Goal: Task Accomplishment & Management: Use online tool/utility

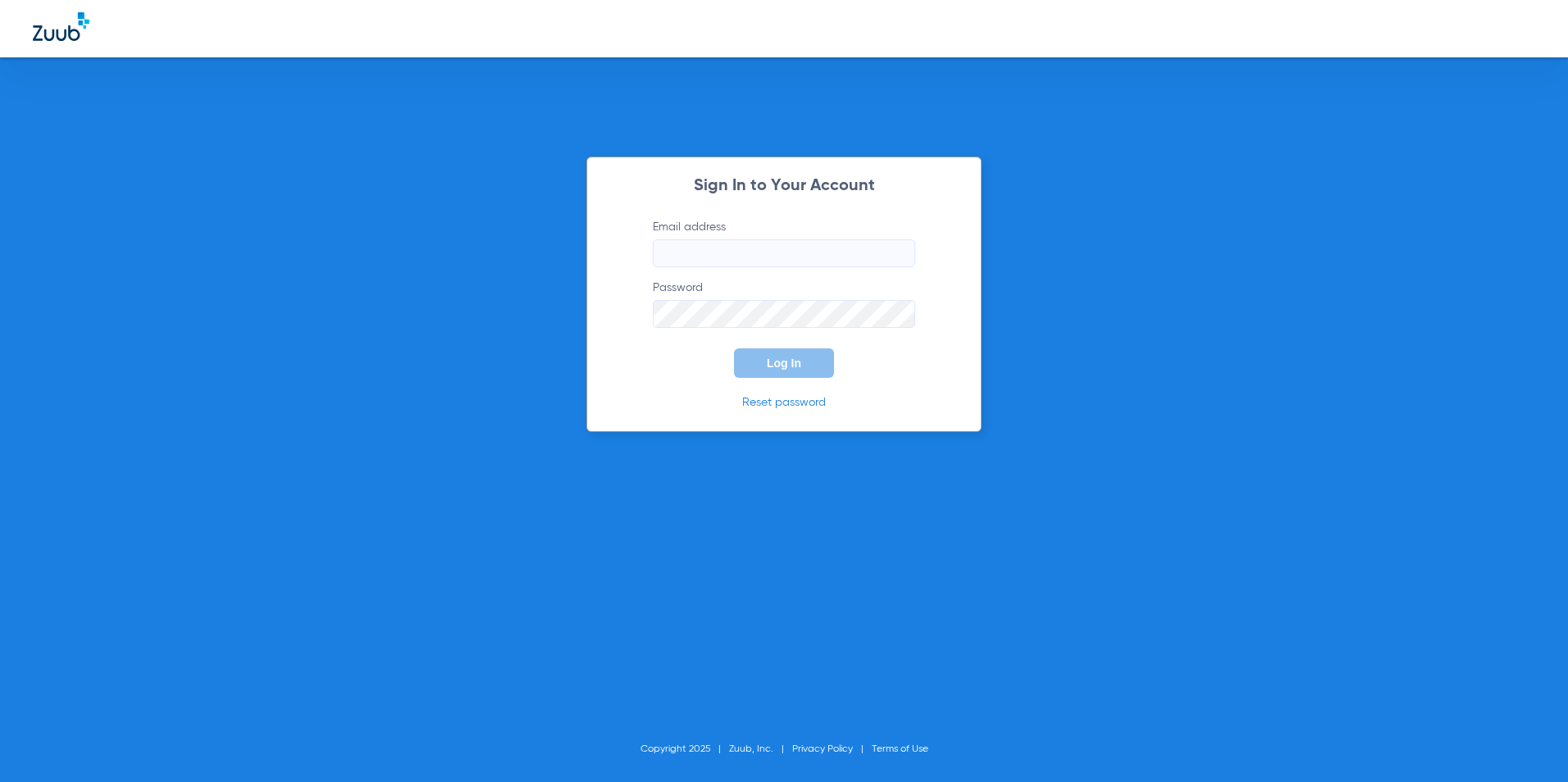
type input "[EMAIL_ADDRESS][DOMAIN_NAME]"
click at [765, 349] on button "Log In" at bounding box center [784, 363] width 100 height 29
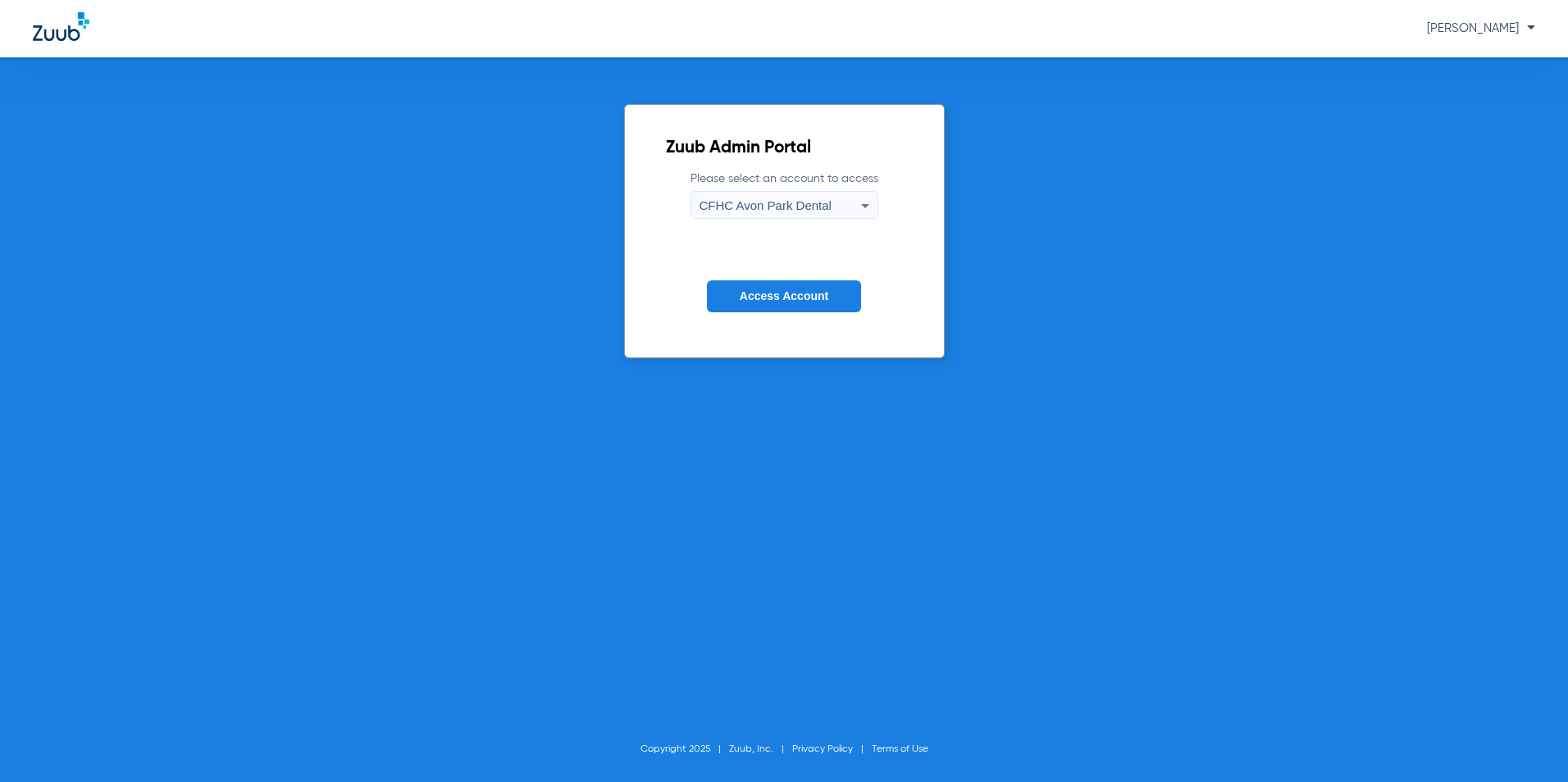
click at [734, 204] on span "CFHC Avon Park Dental" at bounding box center [765, 205] width 132 height 14
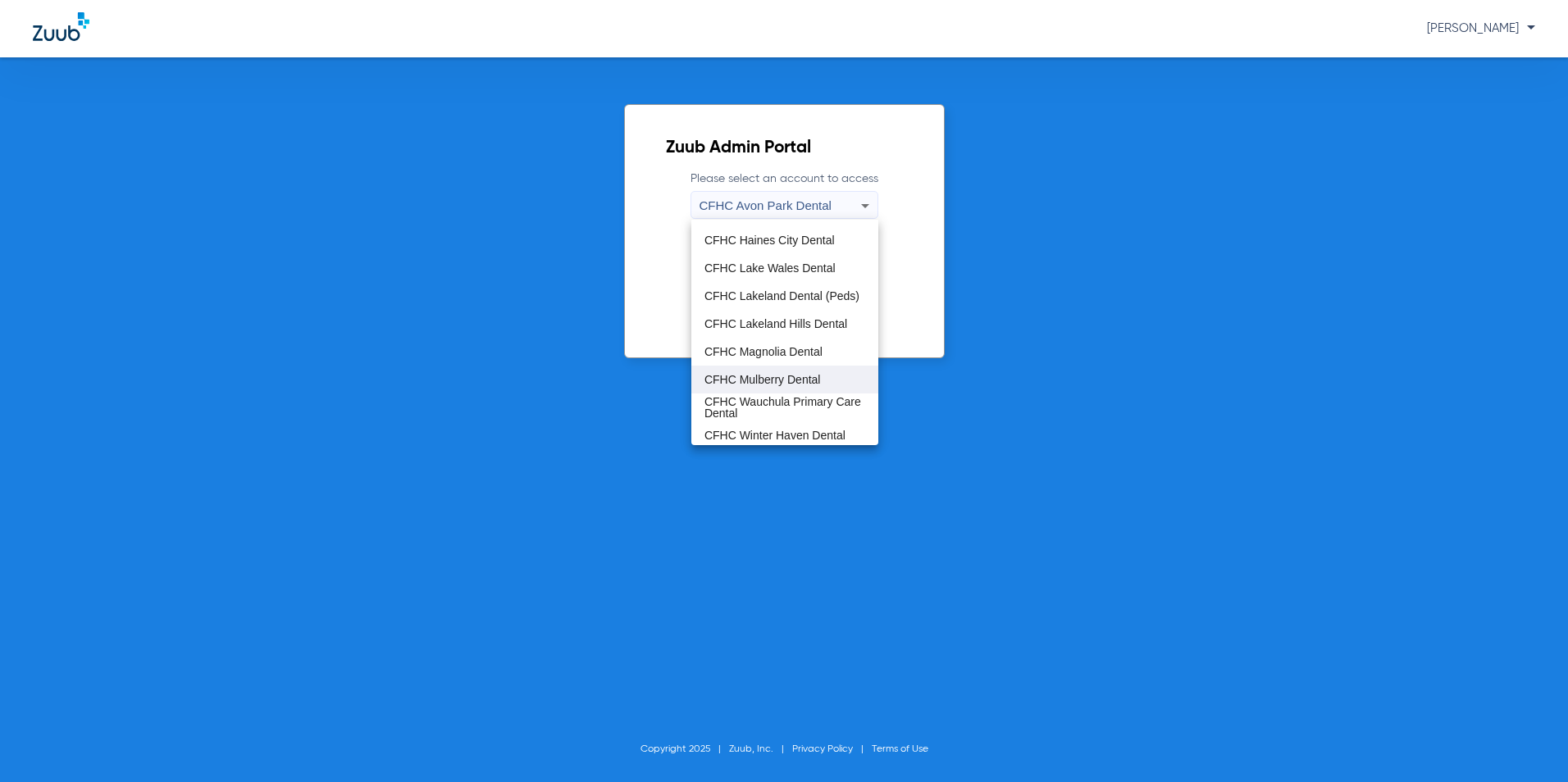
scroll to position [109, 0]
click at [744, 400] on span "CFHC Wauchula Primary Care Dental" at bounding box center [785, 403] width 161 height 23
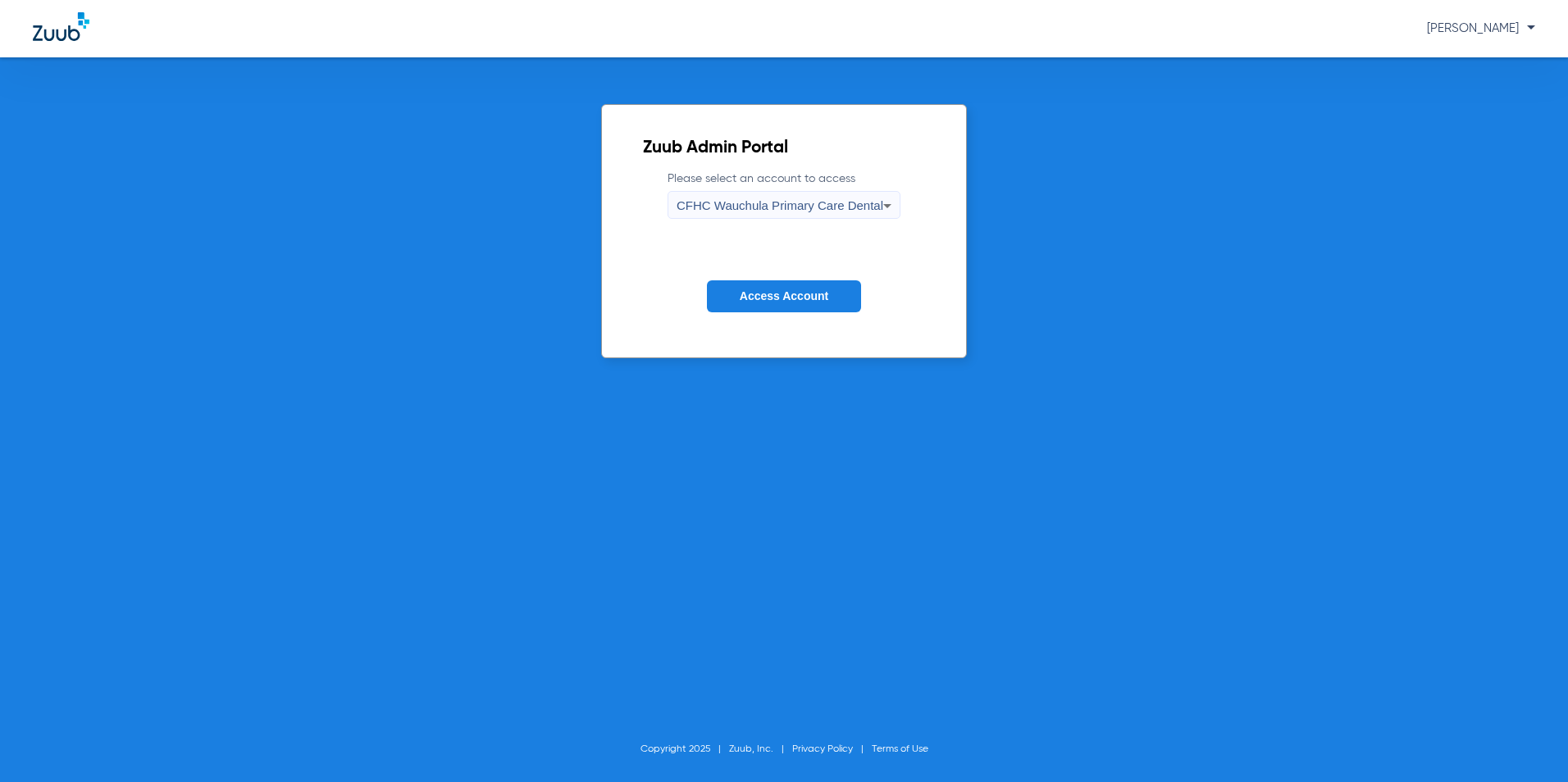
click at [790, 285] on button "Access Account" at bounding box center [784, 296] width 155 height 32
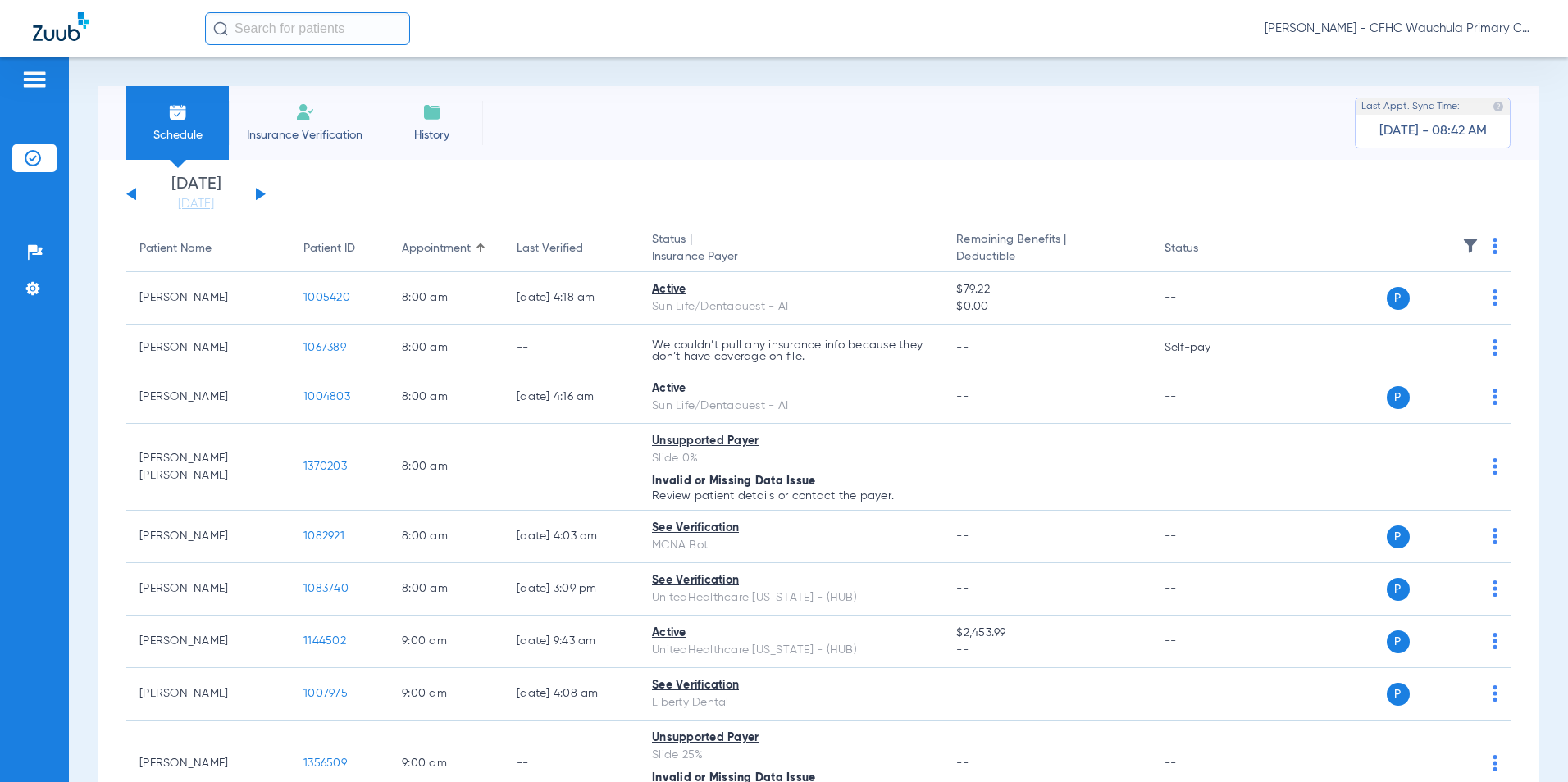
click at [258, 192] on button at bounding box center [260, 193] width 10 height 12
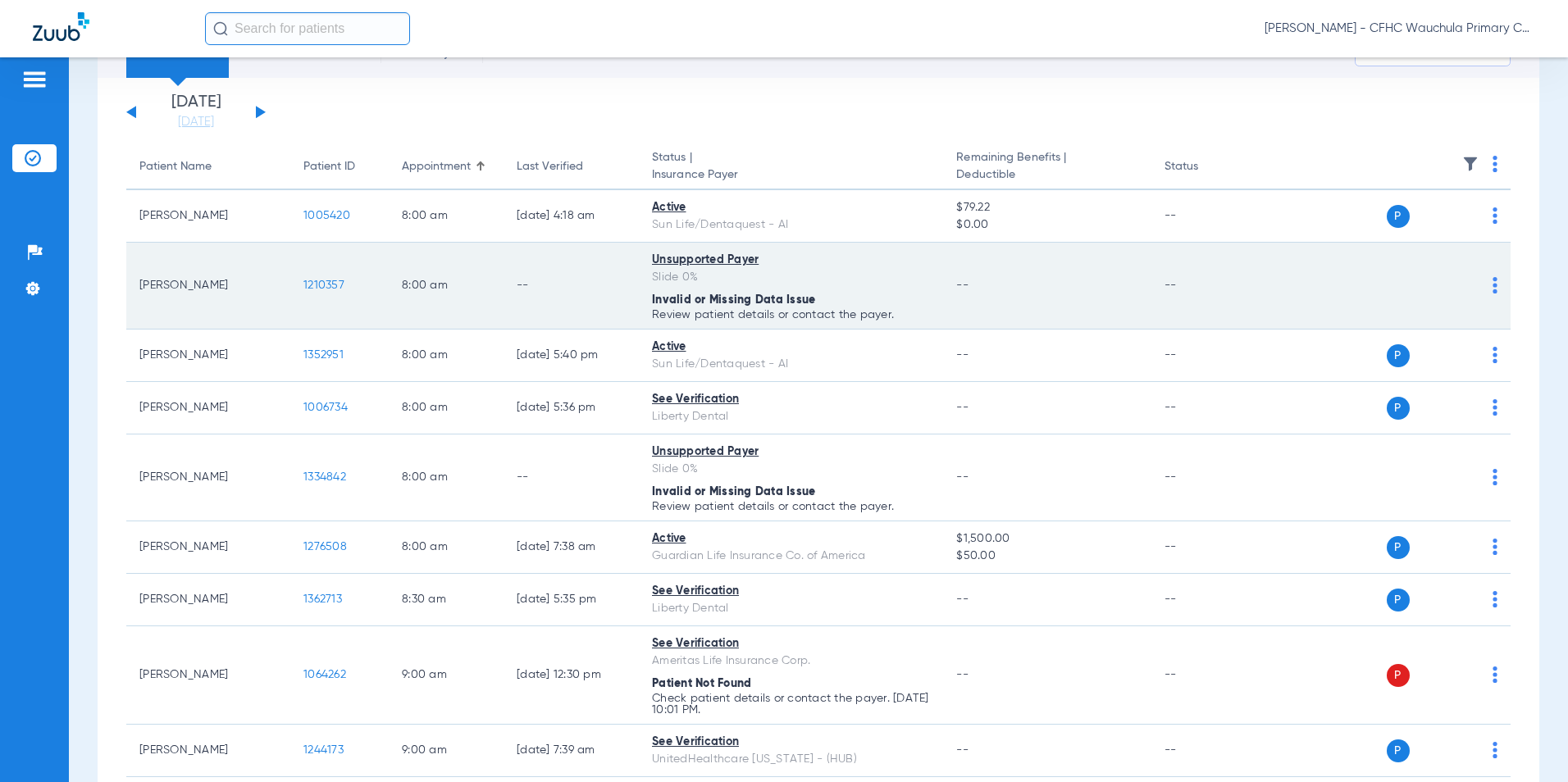
scroll to position [164, 0]
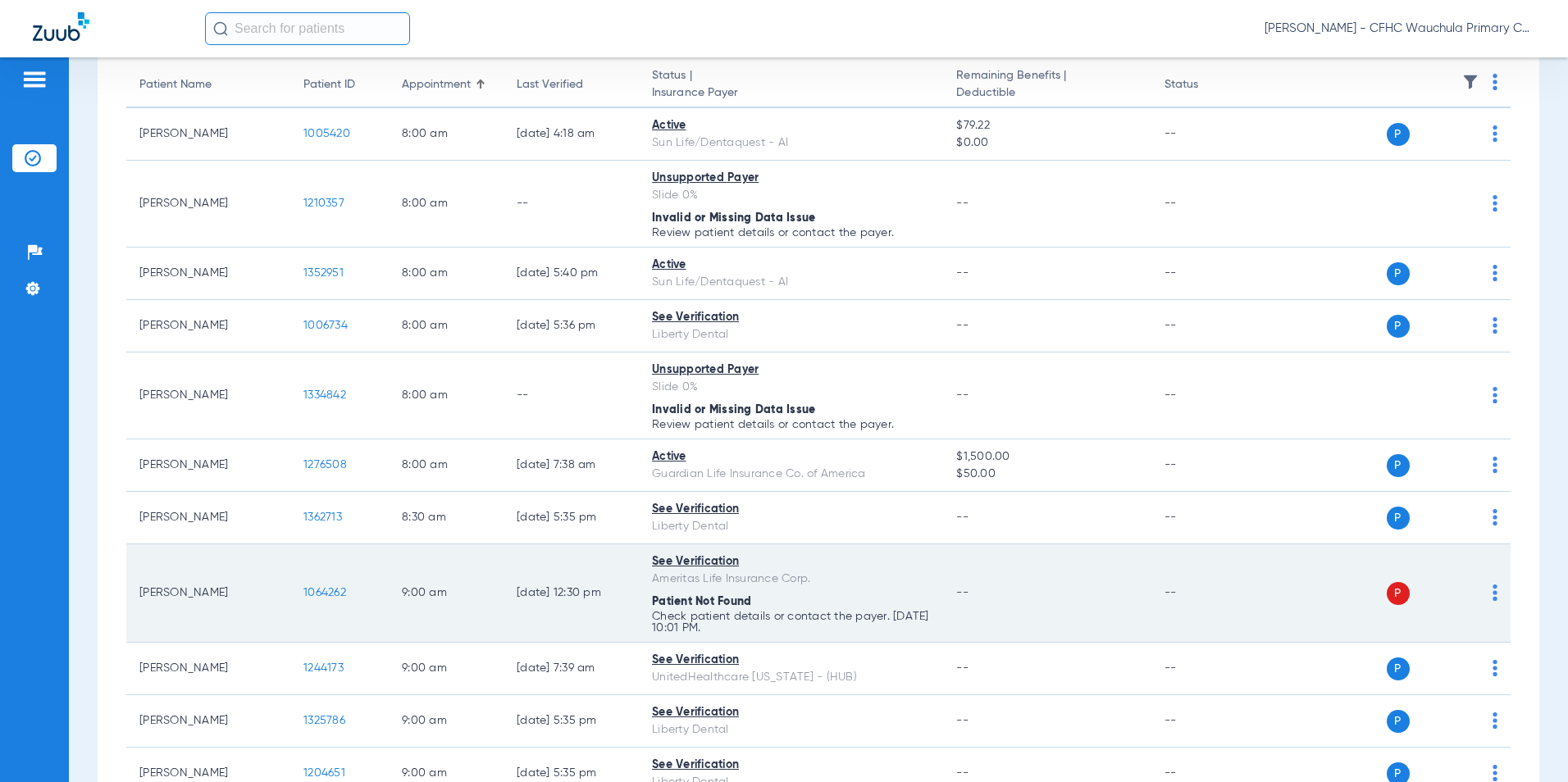
click at [330, 589] on span "1064262" at bounding box center [325, 592] width 42 height 11
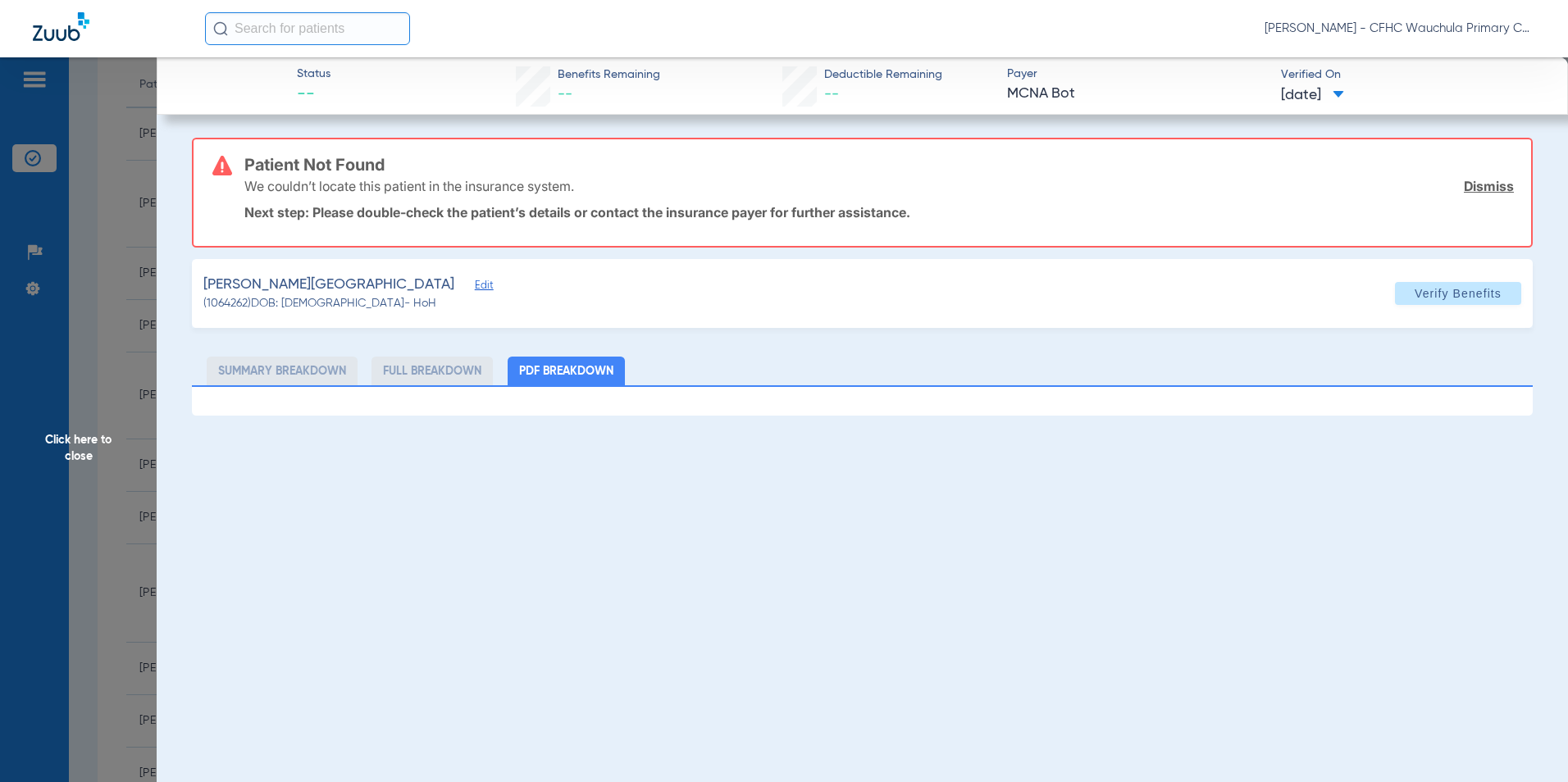
click at [475, 285] on span "Edit" at bounding box center [482, 287] width 15 height 16
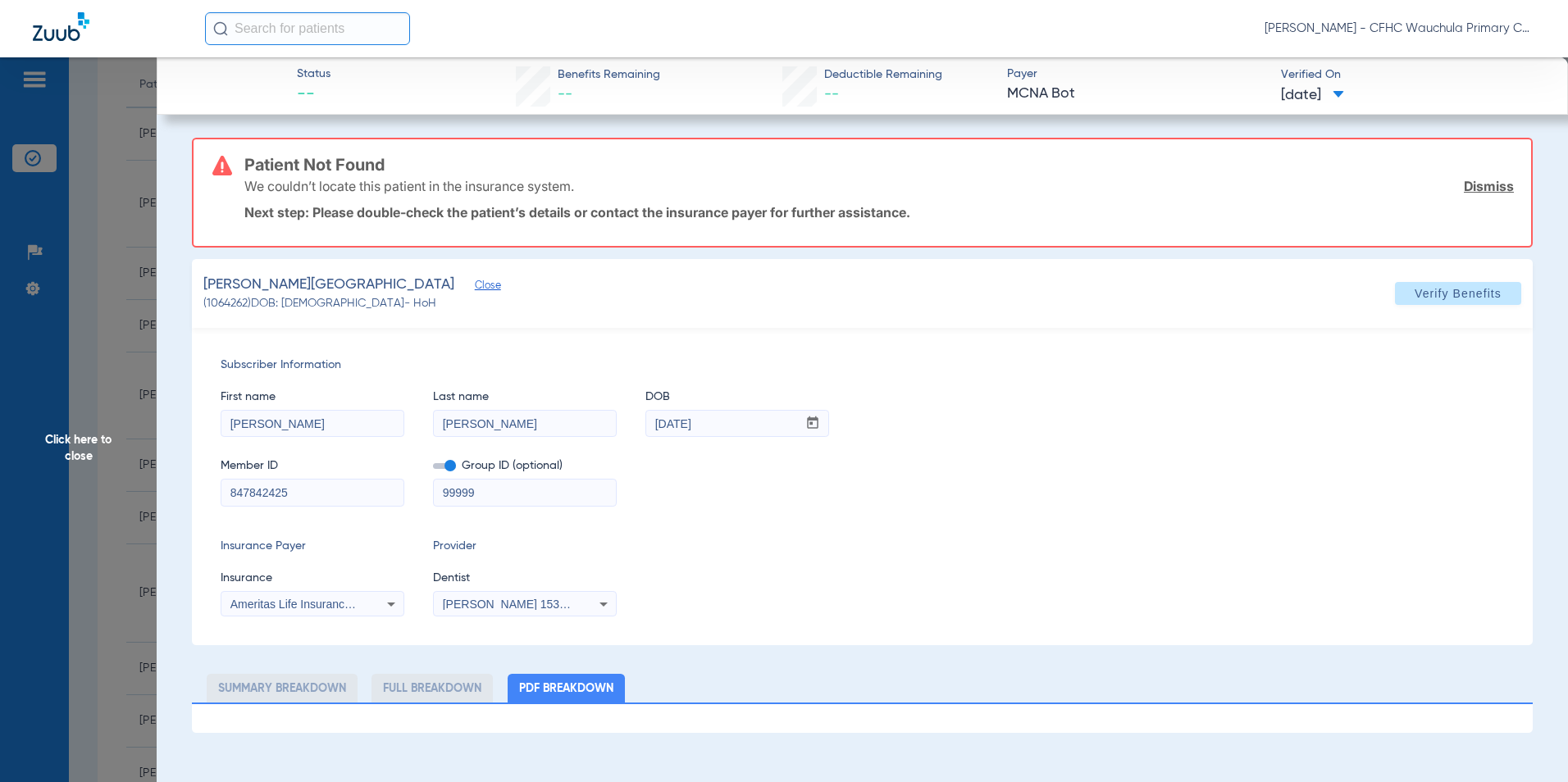
drag, startPoint x: 298, startPoint y: 422, endPoint x: 222, endPoint y: 422, distance: 76.0
click at [223, 422] on input "[PERSON_NAME]" at bounding box center [313, 423] width 182 height 27
drag, startPoint x: 358, startPoint y: 496, endPoint x: 211, endPoint y: 496, distance: 147.0
click at [211, 496] on div "Subscriber Information First name [PERSON_NAME] Last name [PERSON_NAME] DOB mm …" at bounding box center [862, 486] width 1341 height 317
click at [438, 465] on span at bounding box center [444, 466] width 23 height 6
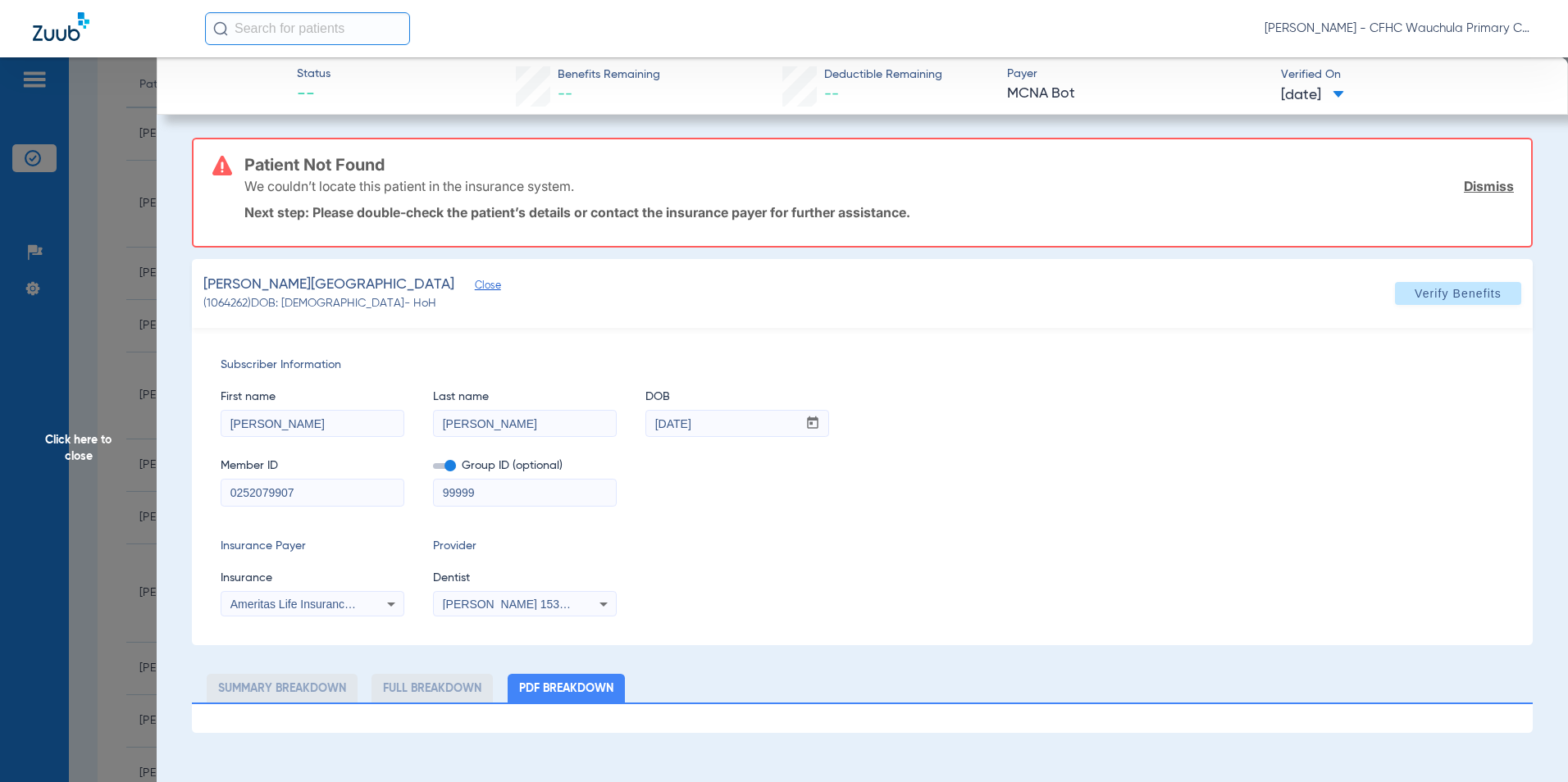
click at [433, 469] on input "checkbox" at bounding box center [433, 469] width 0 height 0
drag, startPoint x: 834, startPoint y: 500, endPoint x: 833, endPoint y: 518, distance: 18.0
click at [836, 500] on div "Member ID 0252079907 Group ID (optional) 99999" at bounding box center [862, 474] width 1284 height 63
click at [1458, 293] on span "Verify Benefits" at bounding box center [1458, 293] width 86 height 13
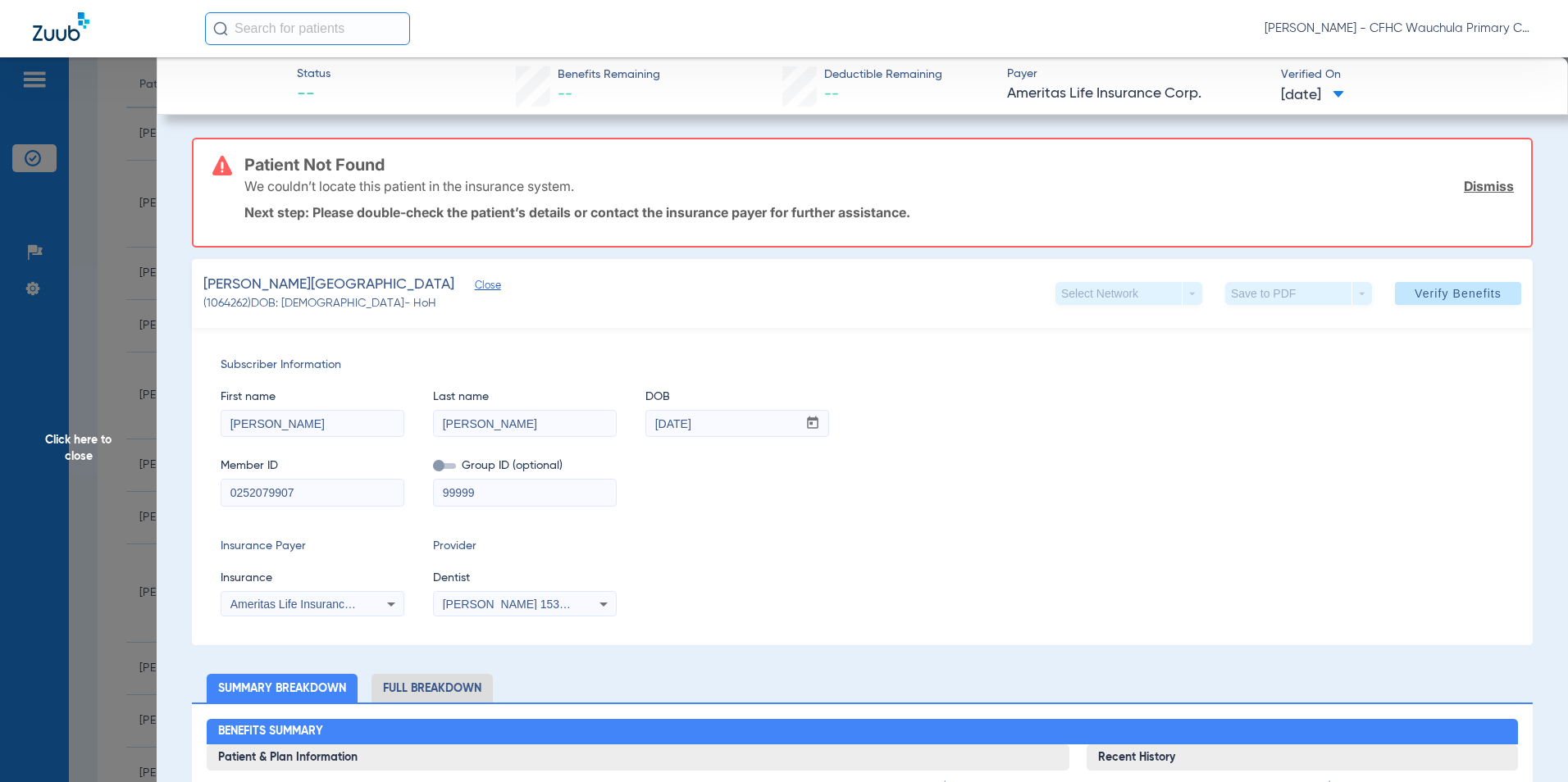
drag, startPoint x: 342, startPoint y: 493, endPoint x: 169, endPoint y: 493, distance: 173.0
click at [1431, 294] on span "Verify Benefits" at bounding box center [1458, 293] width 86 height 13
drag, startPoint x: 314, startPoint y: 487, endPoint x: 151, endPoint y: 478, distance: 163.2
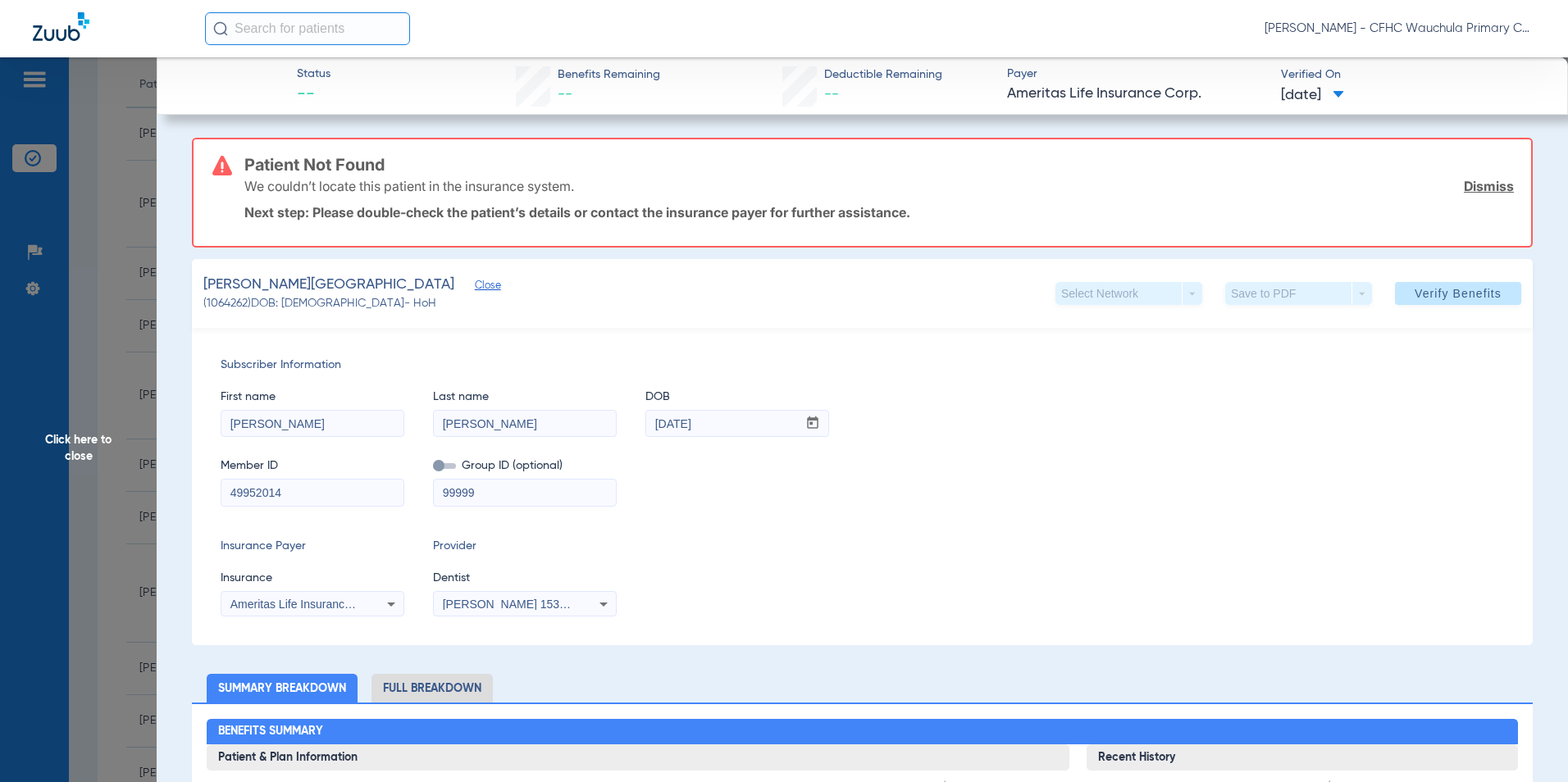
type input "49952014"
click at [311, 606] on span "Ameritas Life Insurance Corp." at bounding box center [306, 604] width 152 height 13
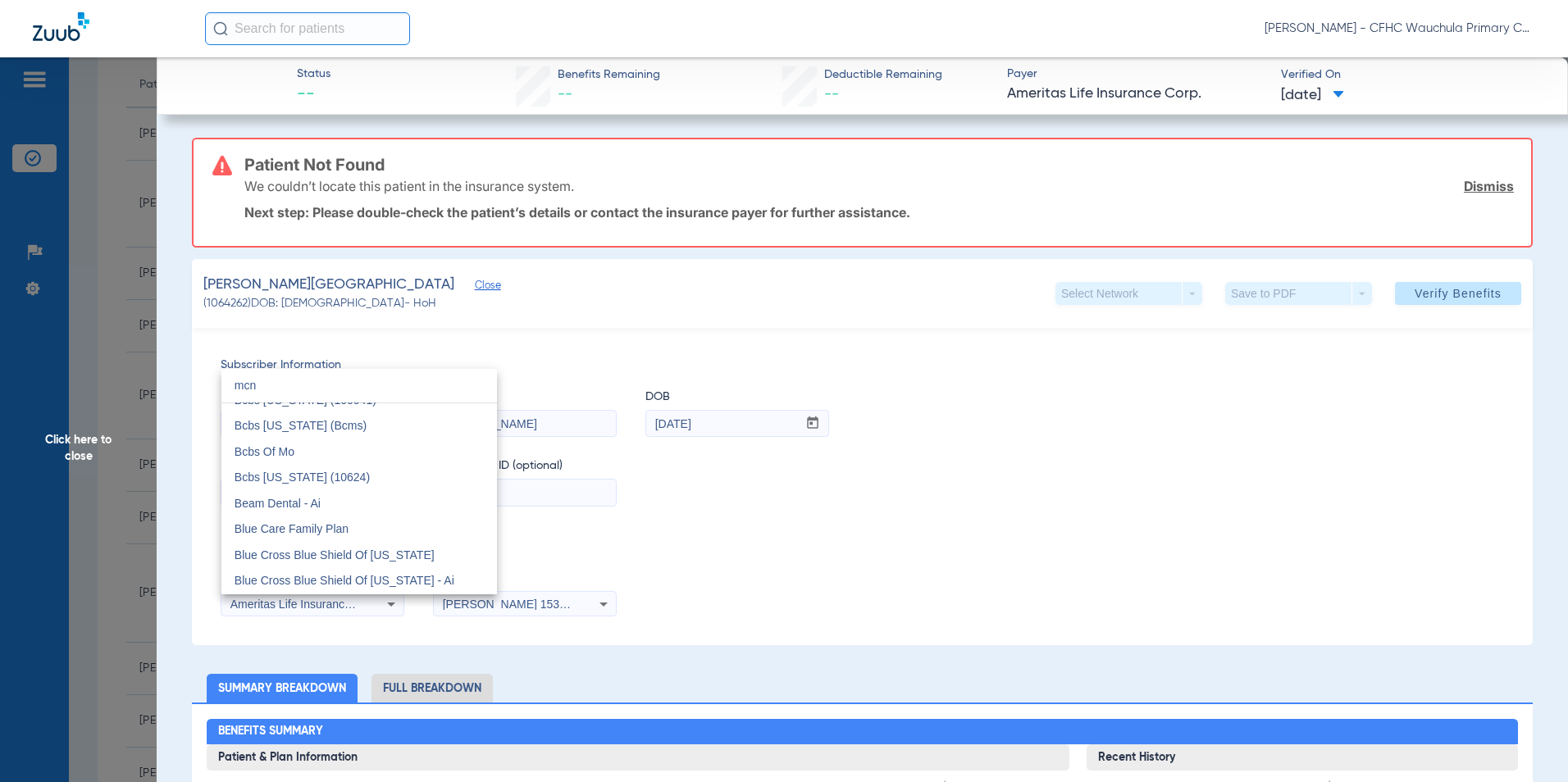
scroll to position [0, 0]
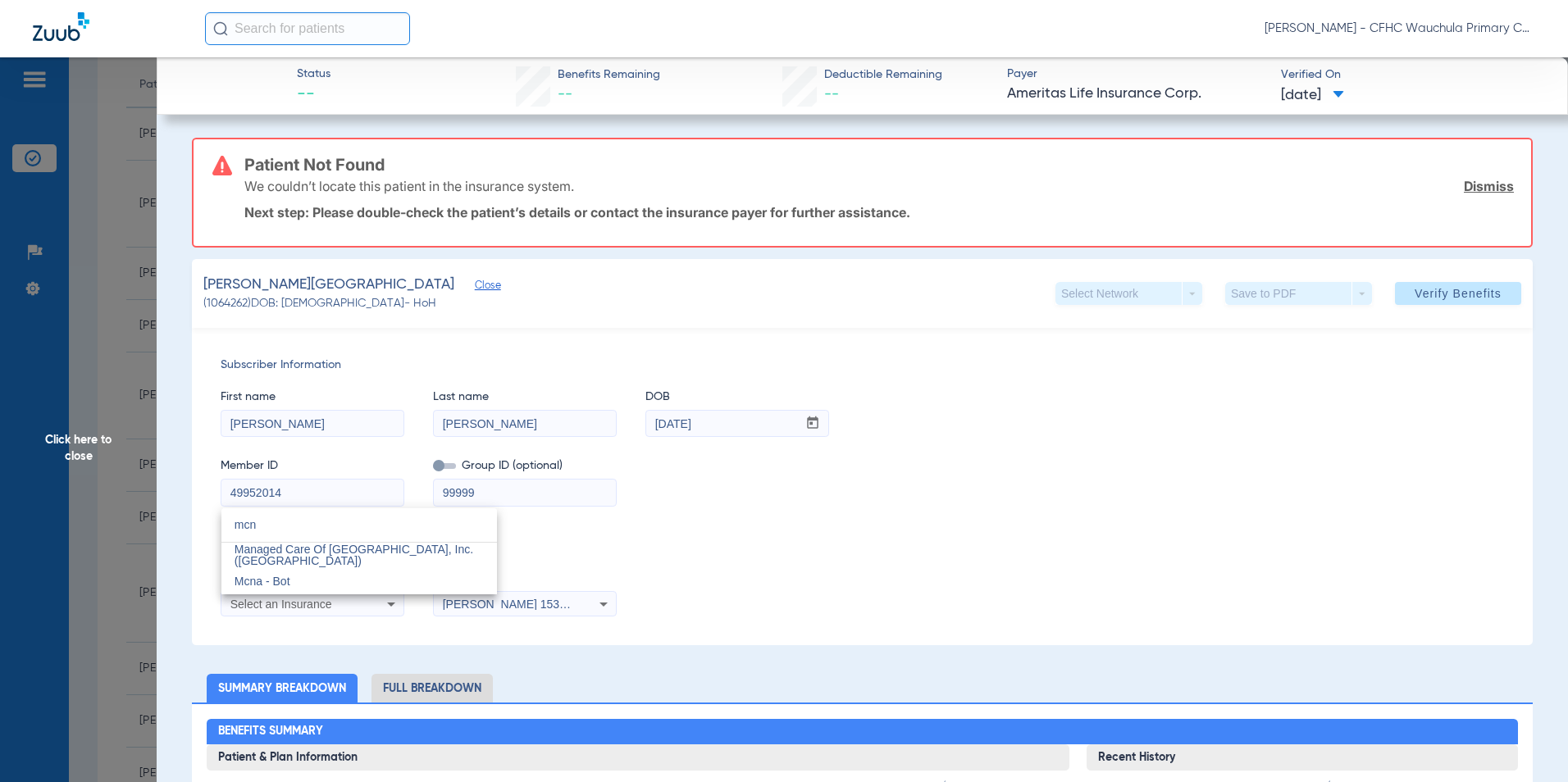
type input "mcn"
click at [417, 563] on mat-option "Managed Care Of [GEOGRAPHIC_DATA], Inc. ([GEOGRAPHIC_DATA])" at bounding box center [359, 556] width 275 height 27
click at [823, 526] on div "Subscriber Information First name [PERSON_NAME] Last name [PERSON_NAME] DOB mm …" at bounding box center [862, 486] width 1341 height 317
drag, startPoint x: 1430, startPoint y: 297, endPoint x: 1391, endPoint y: 373, distance: 85.4
click at [1431, 297] on span "Verify Benefits" at bounding box center [1458, 293] width 86 height 13
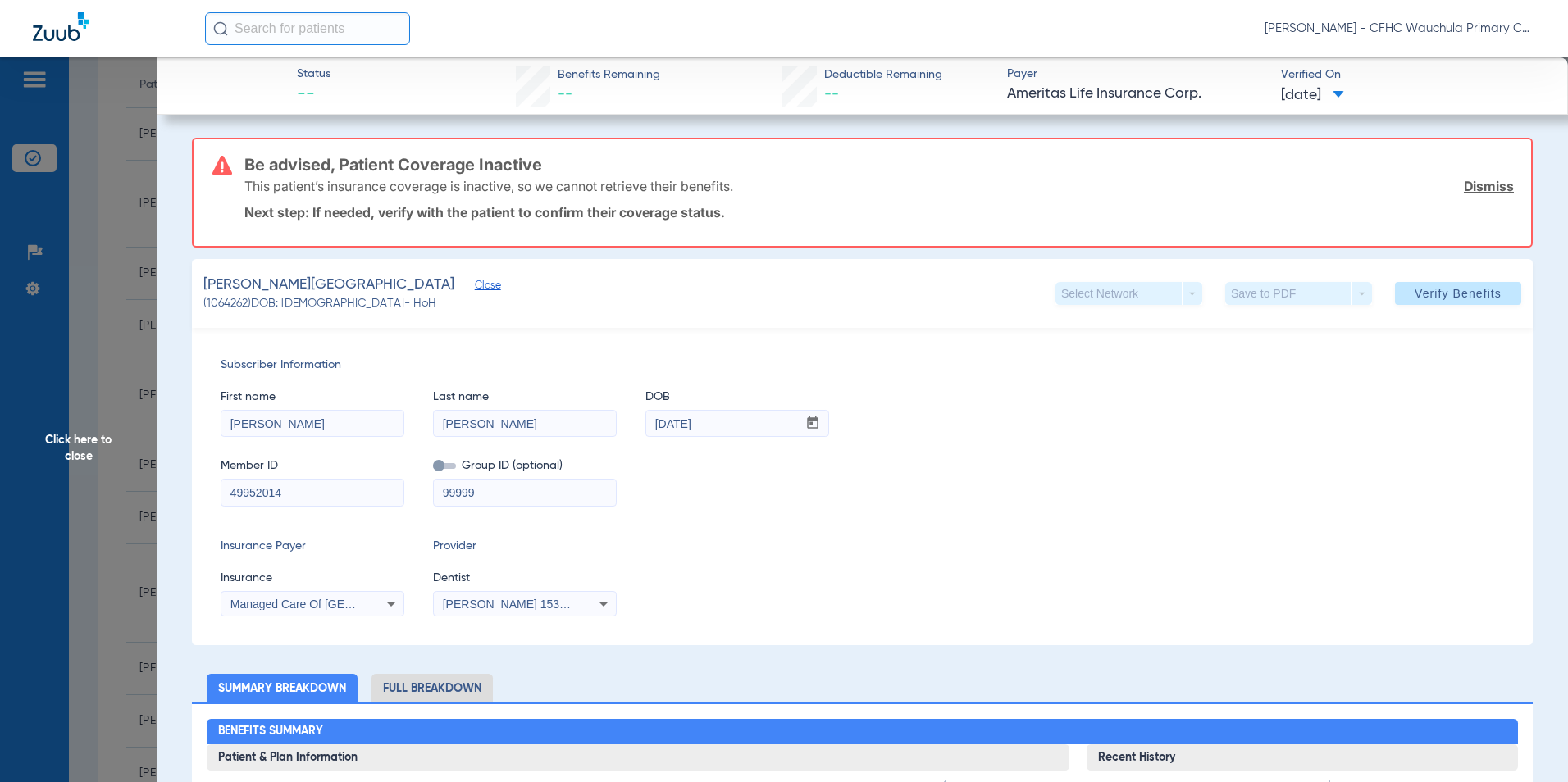
click at [1494, 188] on link "Dismiss" at bounding box center [1489, 186] width 50 height 17
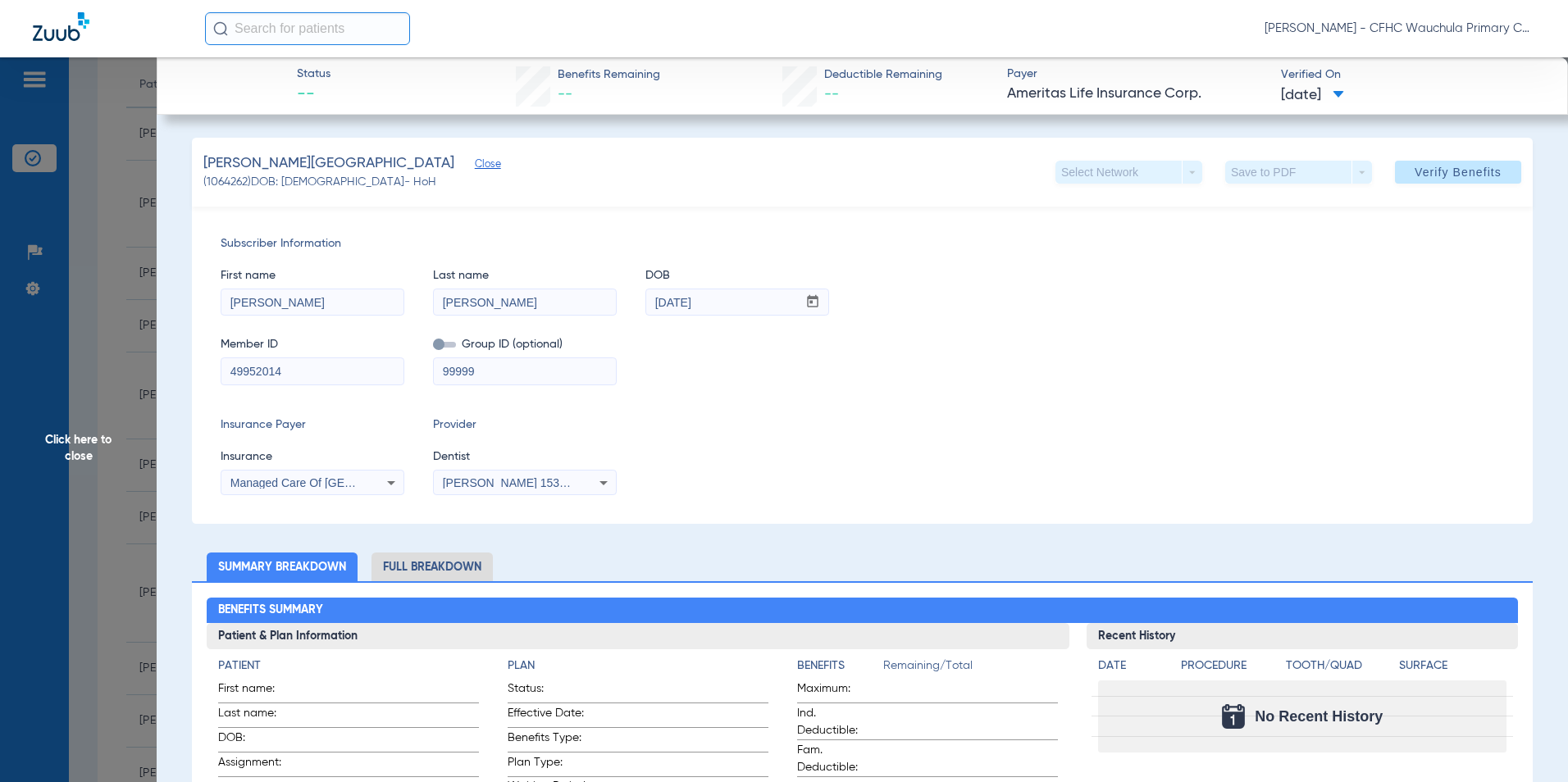
click at [882, 414] on div "Subscriber Information First name [PERSON_NAME] Last name [PERSON_NAME] DOB mm …" at bounding box center [862, 365] width 1341 height 317
drag, startPoint x: 306, startPoint y: 304, endPoint x: 156, endPoint y: 291, distance: 150.6
type input "[PERSON_NAME]"
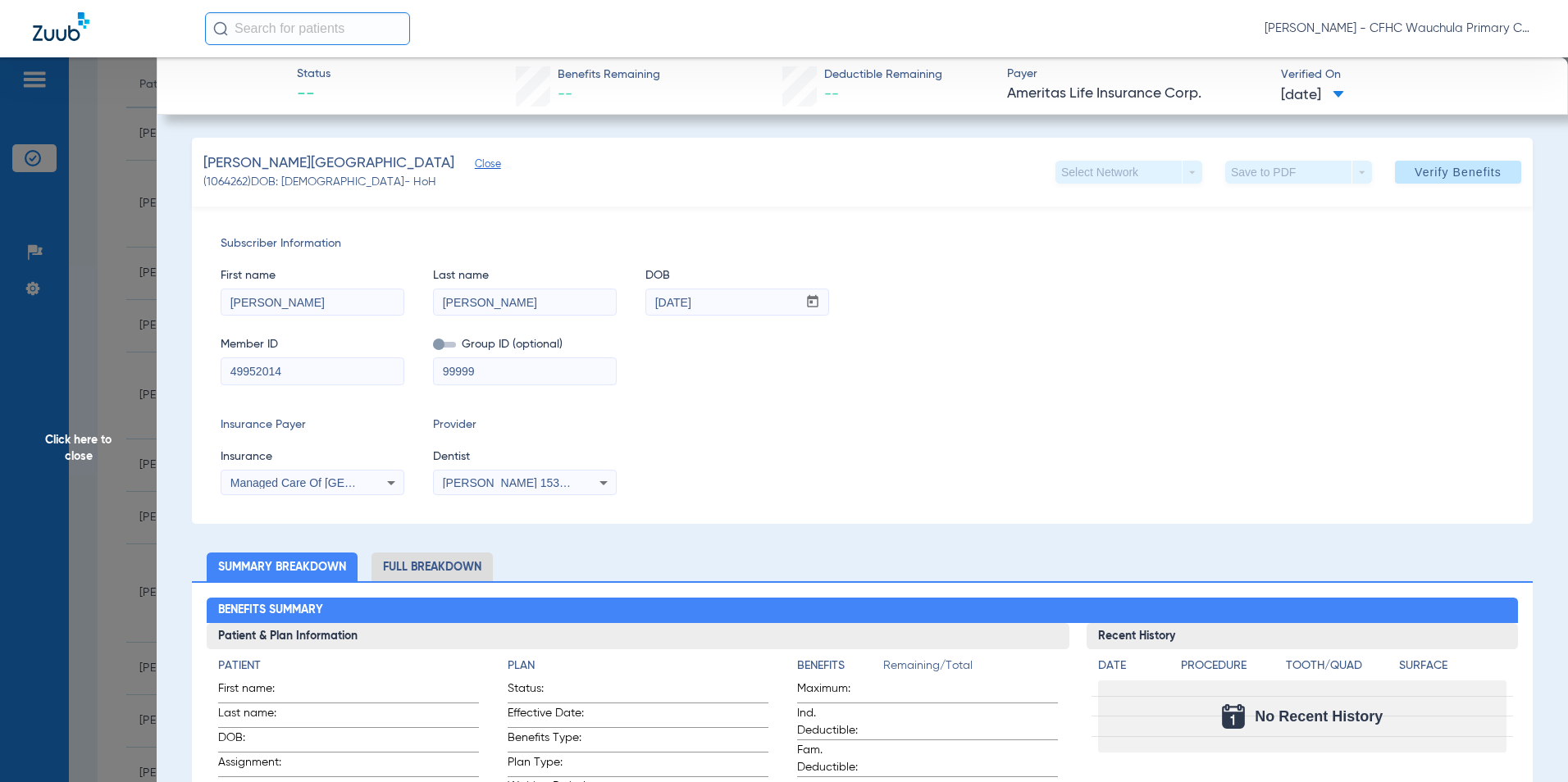
click at [865, 407] on div "Subscriber Information First name [PERSON_NAME] Last name [PERSON_NAME] mm / dd…" at bounding box center [862, 365] width 1341 height 317
click at [92, 433] on span "Click here to close" at bounding box center [78, 448] width 156 height 782
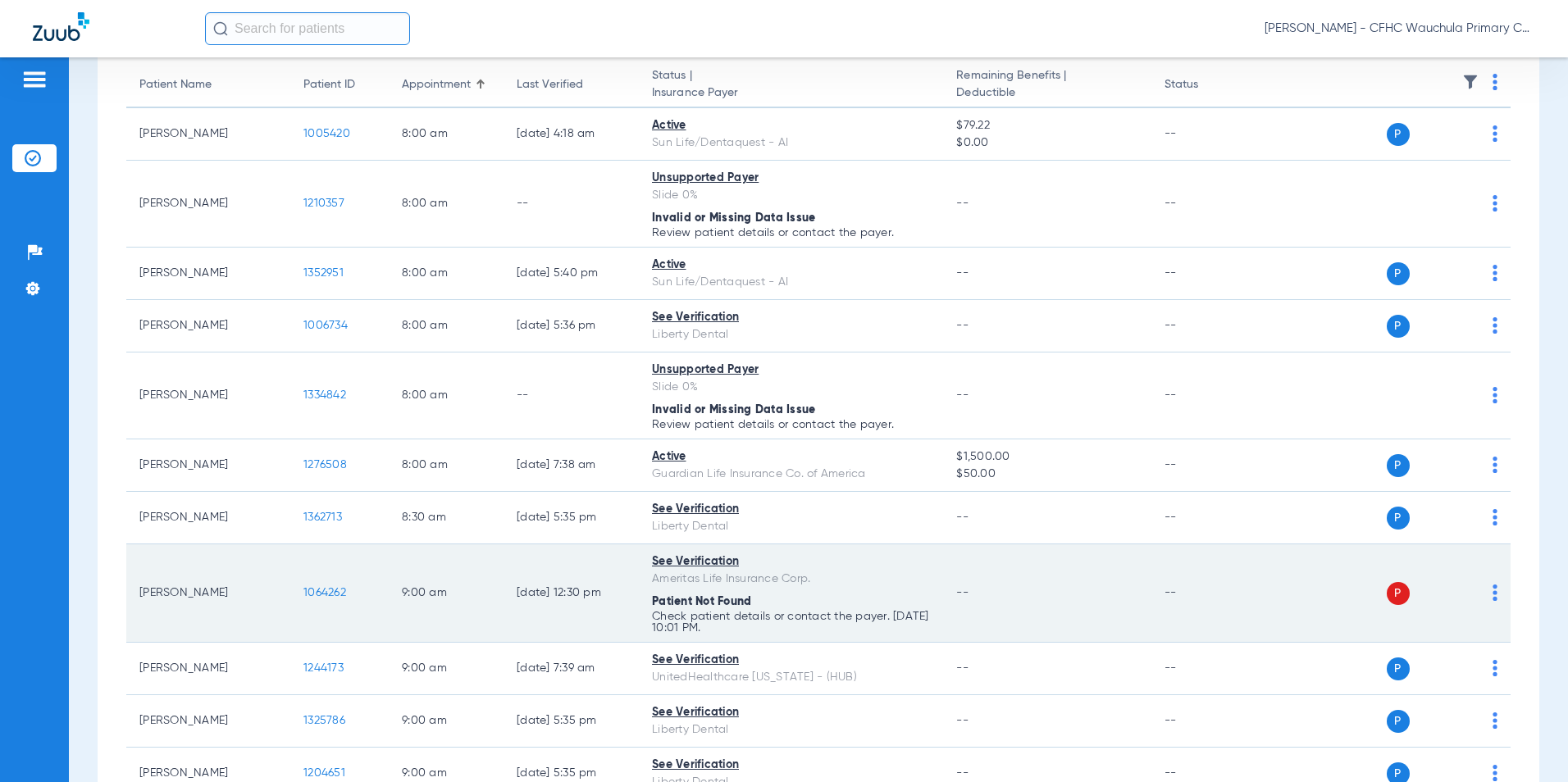
click at [317, 594] on span "1064262" at bounding box center [325, 592] width 42 height 11
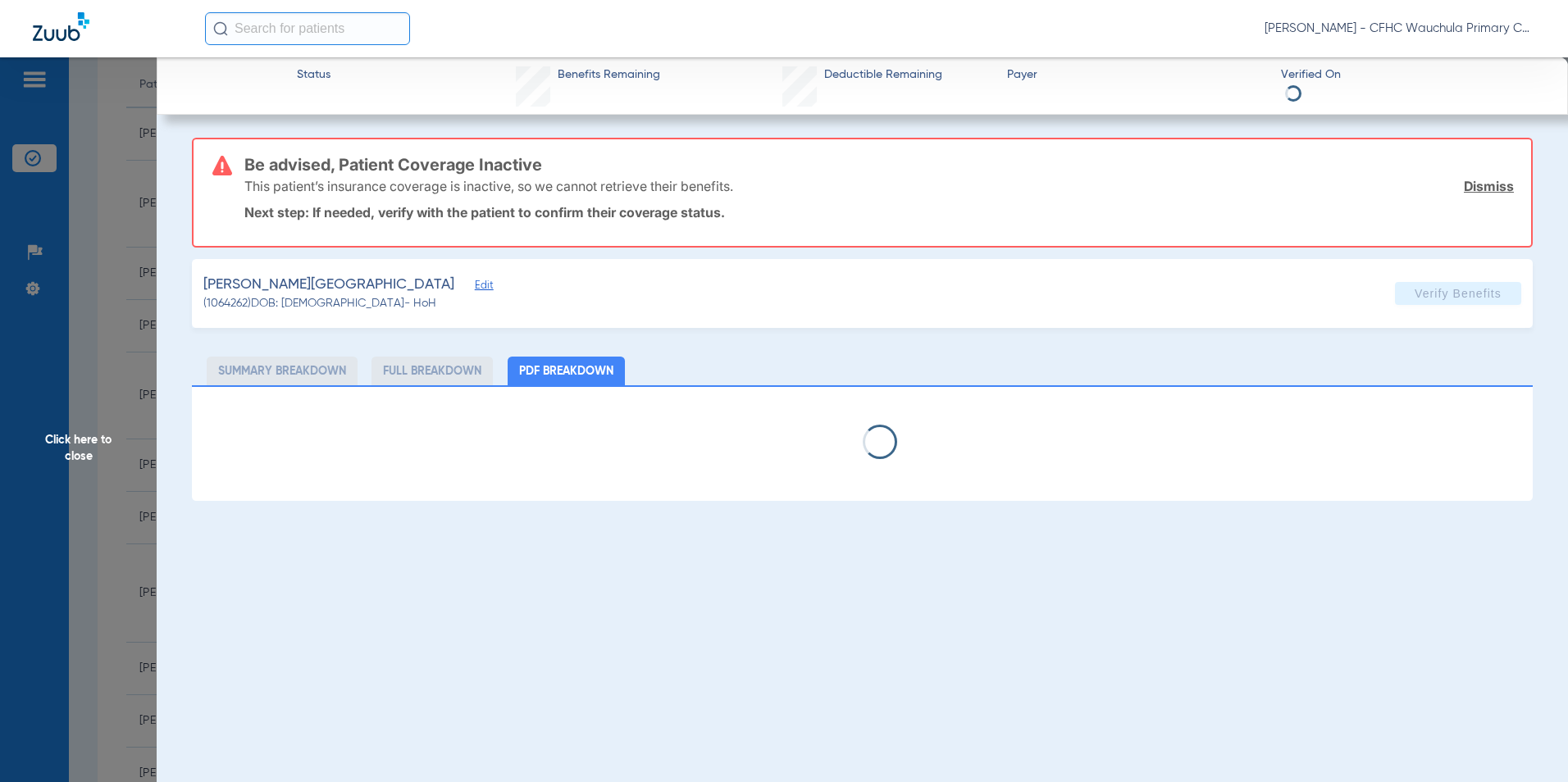
type input "[PERSON_NAME]"
type input "[DATE]"
type input "847842425"
type input "99999"
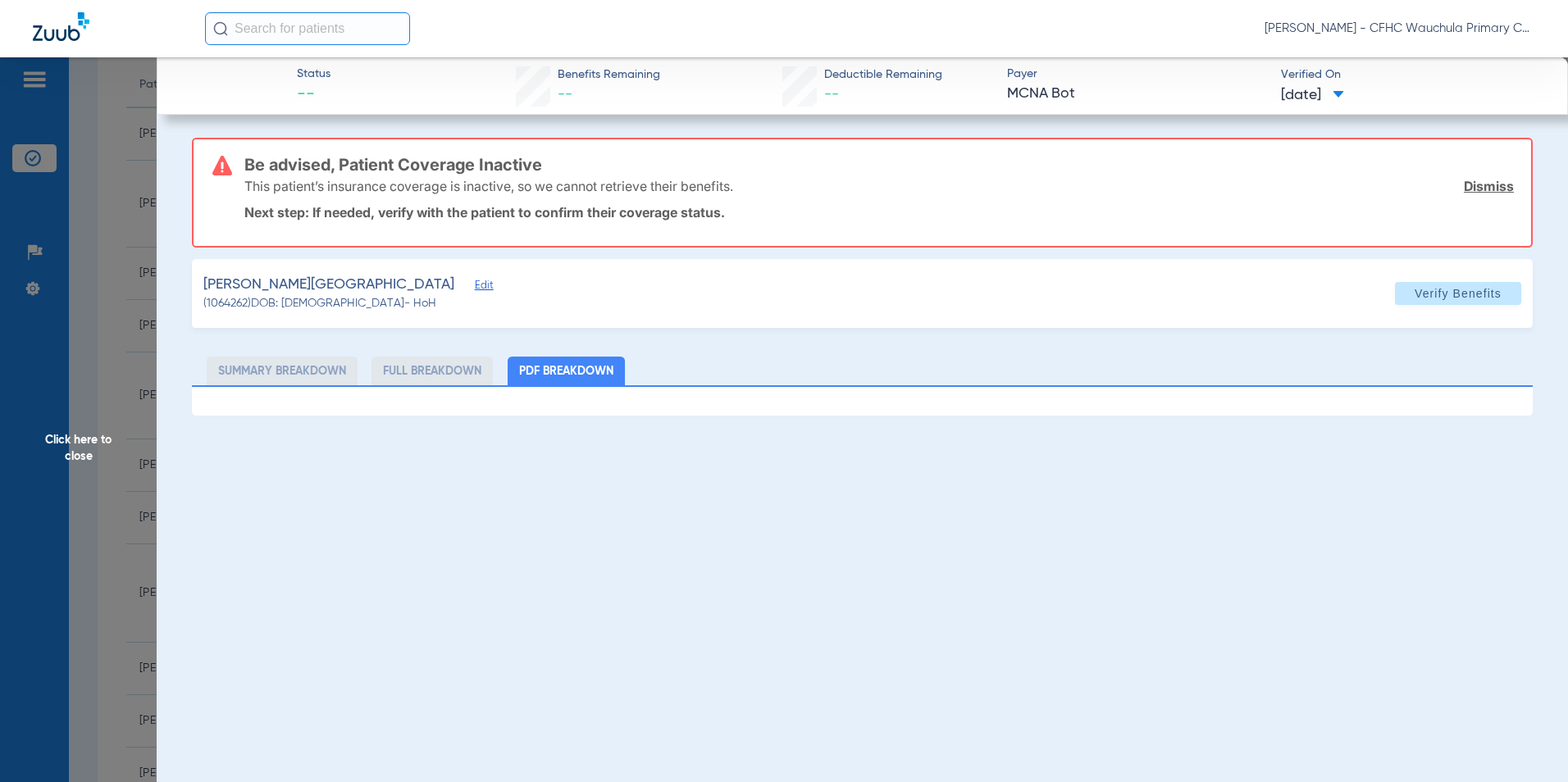
click at [475, 288] on span "Edit" at bounding box center [482, 287] width 15 height 16
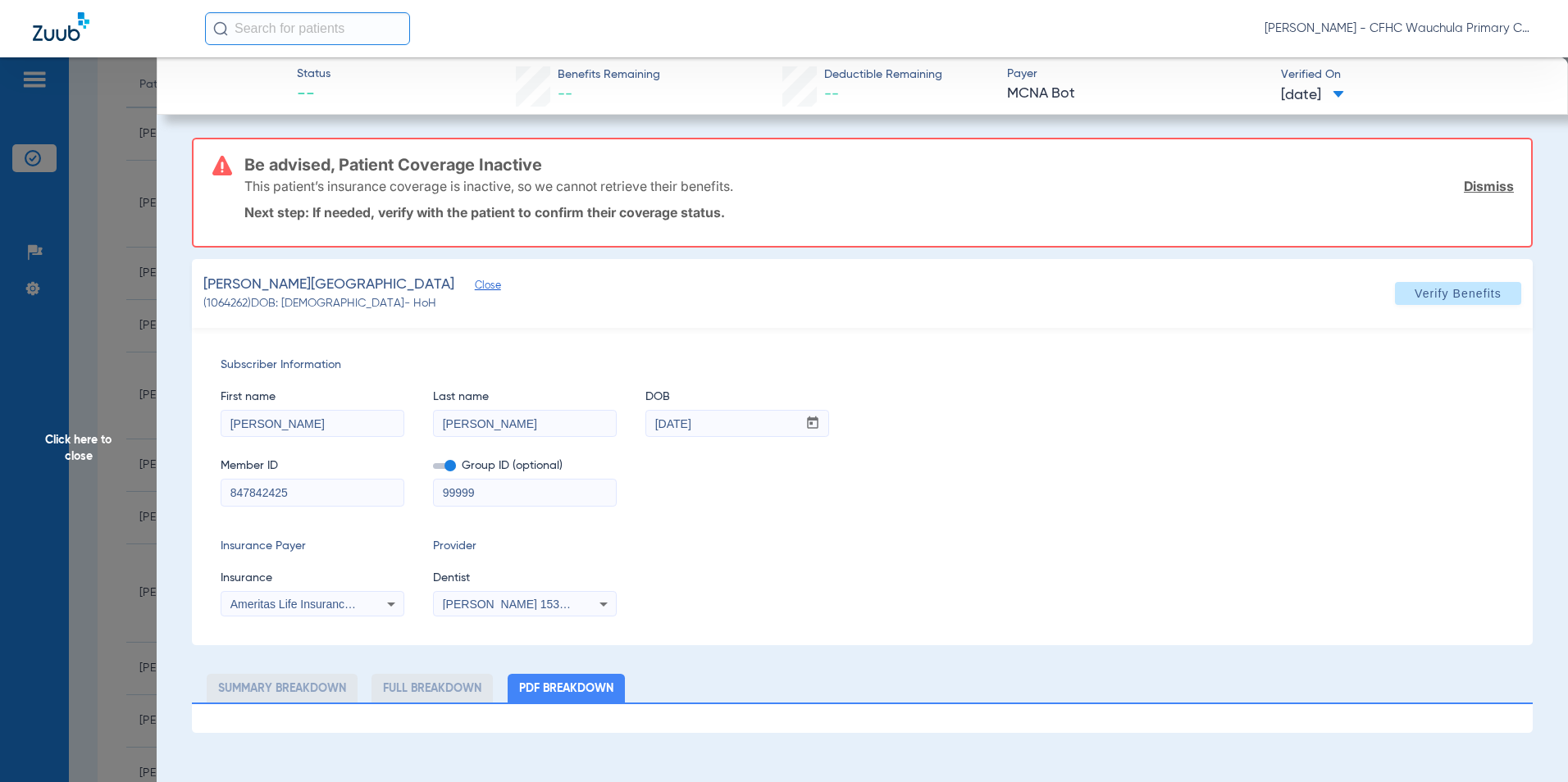
drag, startPoint x: 317, startPoint y: 489, endPoint x: 143, endPoint y: 488, distance: 174.0
type input "49952014"
drag, startPoint x: 434, startPoint y: 464, endPoint x: 434, endPoint y: 550, distance: 86.0
click at [438, 464] on span at bounding box center [444, 466] width 23 height 6
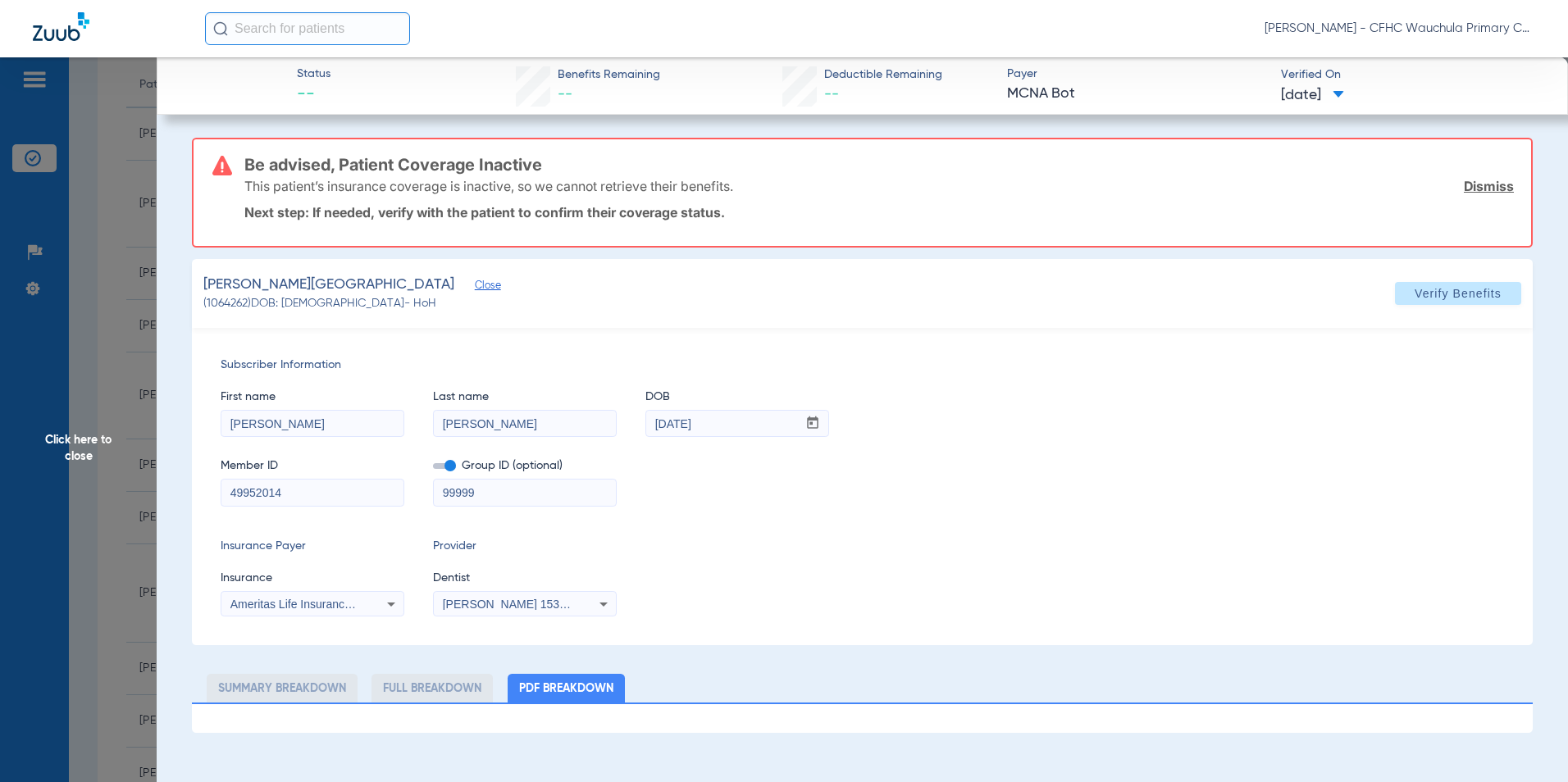
click at [433, 469] on input "checkbox" at bounding box center [433, 469] width 0 height 0
click at [282, 611] on div "Ameritas Life Insurance Corp." at bounding box center [313, 604] width 182 height 19
type input "MCNA"
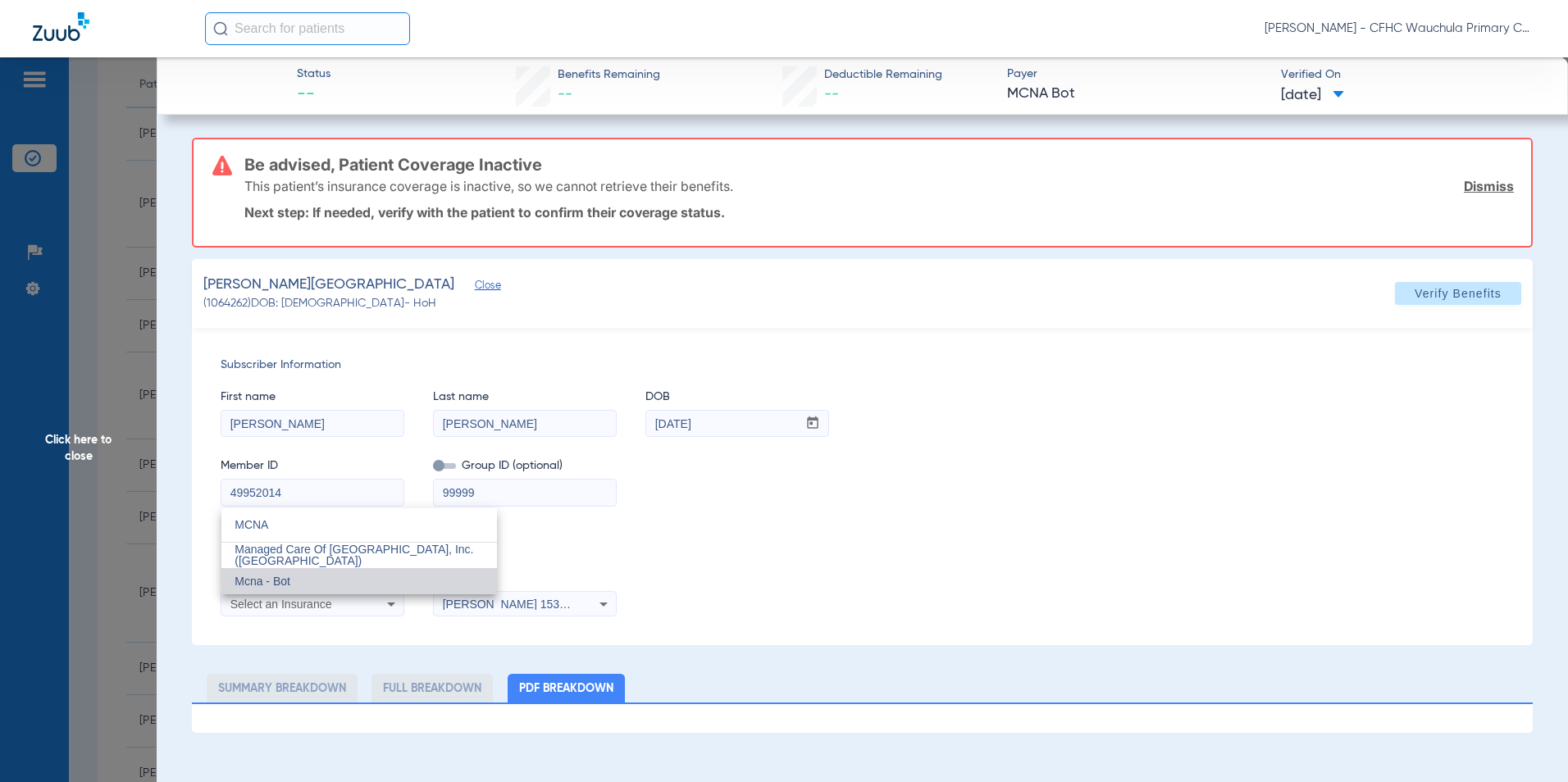
click at [337, 570] on mat-option "Mcna - Bot" at bounding box center [359, 581] width 275 height 27
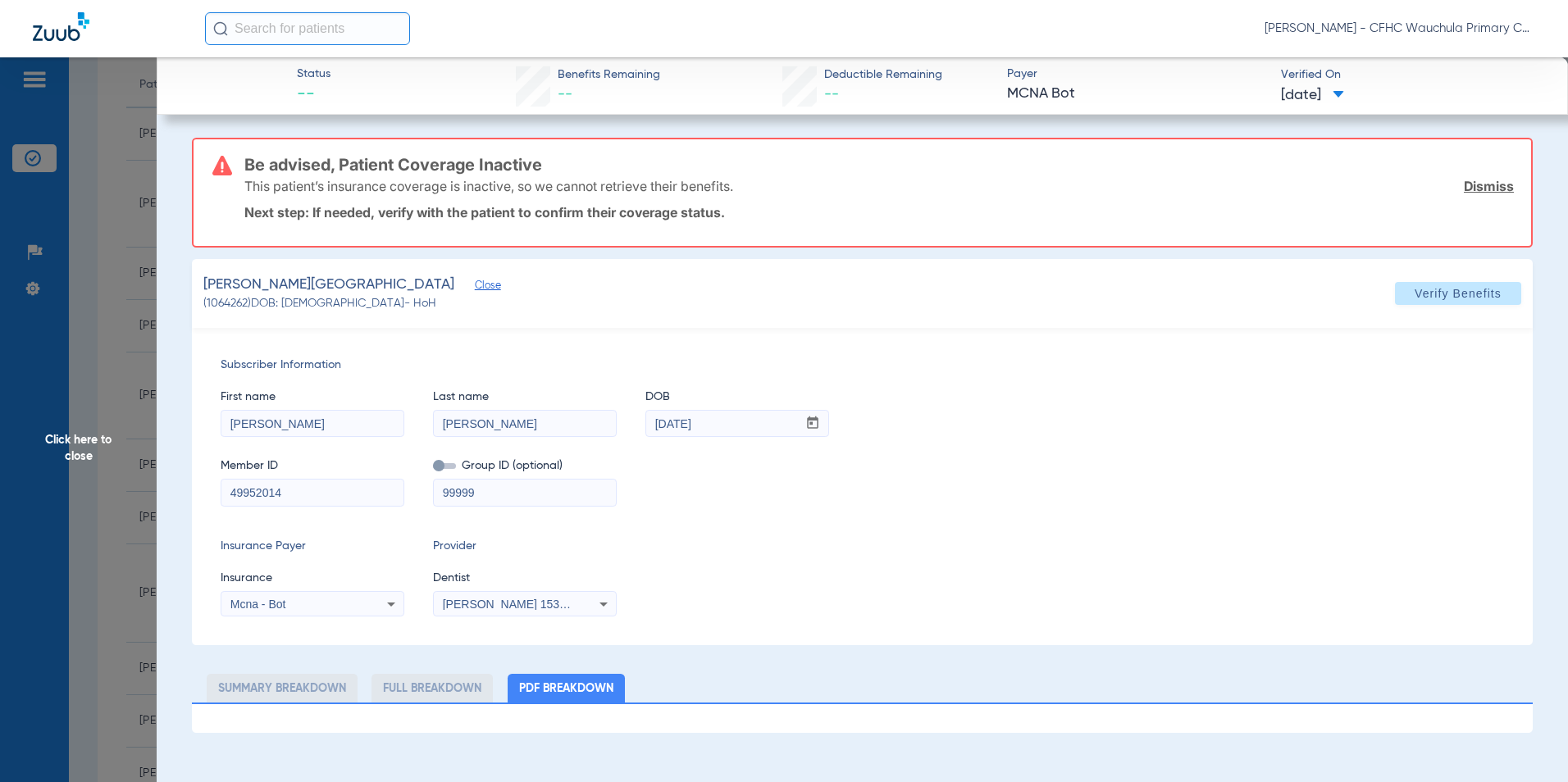
click at [969, 489] on div "Member ID 49952014 Group ID (optional) 99999" at bounding box center [862, 474] width 1284 height 63
click at [1459, 297] on span "Verify Benefits" at bounding box center [1458, 293] width 86 height 13
